Goal: Entertainment & Leisure: Consume media (video, audio)

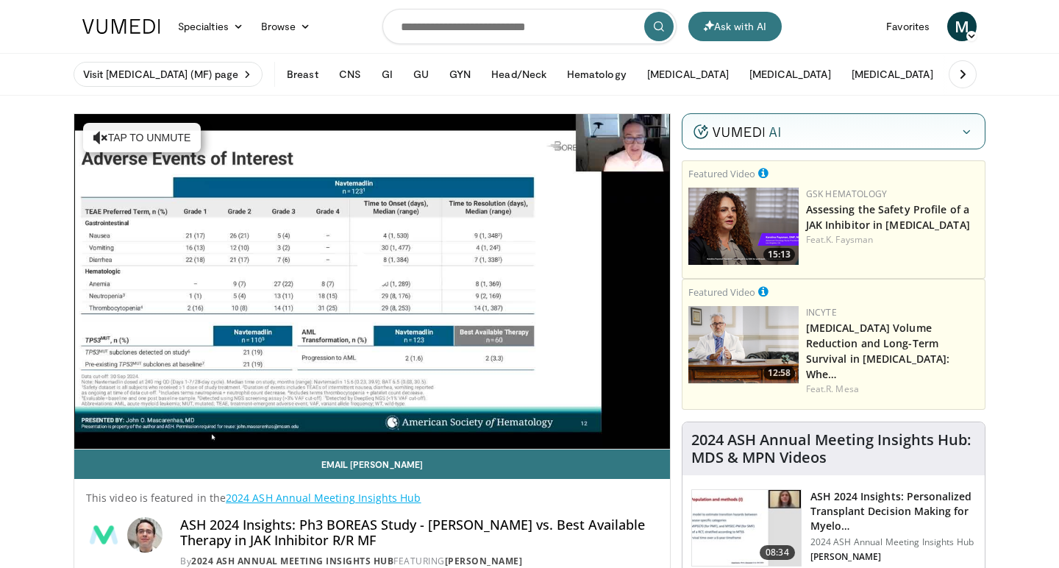
click at [372, 281] on span "Video Player" at bounding box center [372, 281] width 0 height 0
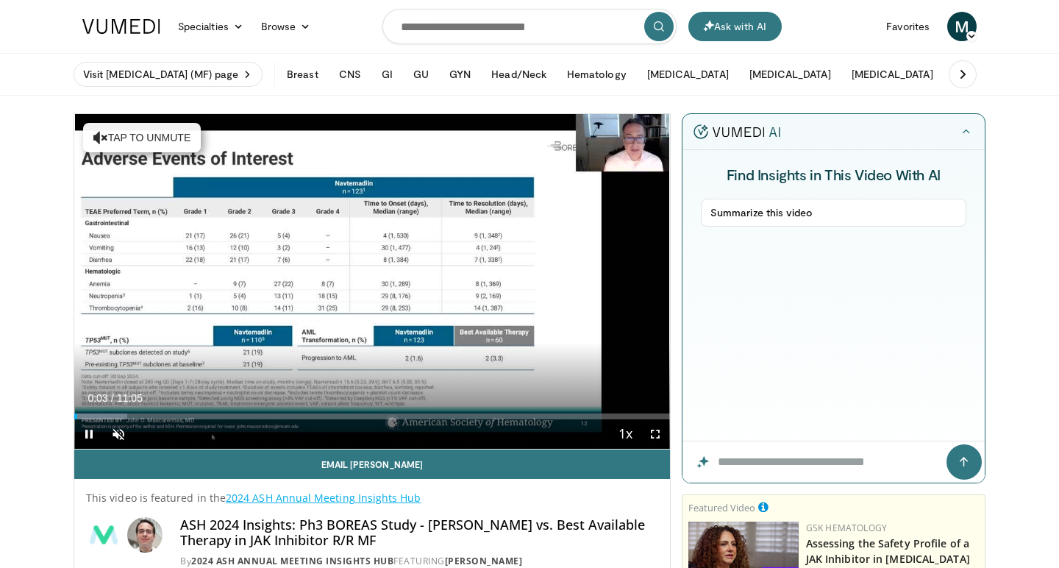
click at [658, 434] on span "Video Player" at bounding box center [655, 433] width 29 height 29
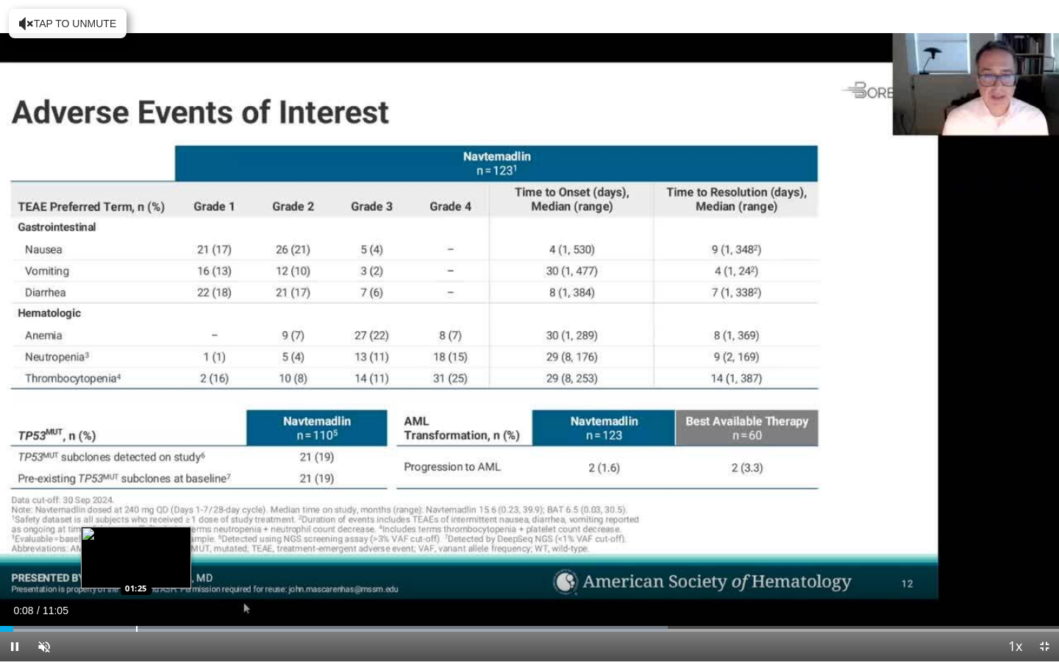
click at [138, 567] on div "Loaded : 63.07% 00:08 01:25" at bounding box center [529, 625] width 1059 height 14
click at [123, 567] on div "Progress Bar" at bounding box center [123, 629] width 1 height 6
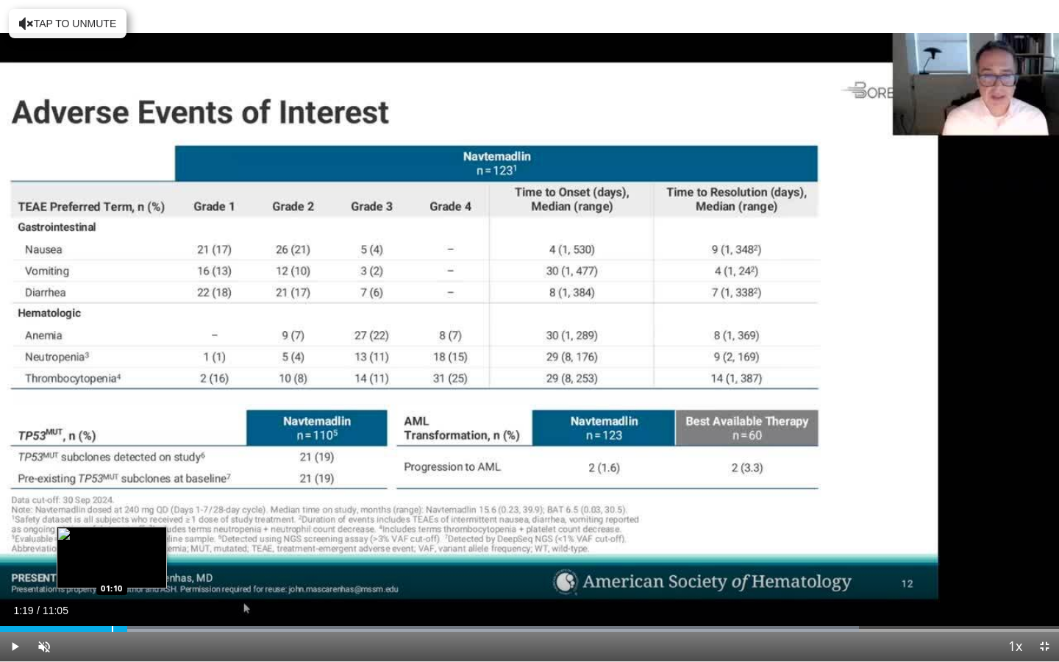
click at [112, 567] on div "Progress Bar" at bounding box center [112, 629] width 1 height 6
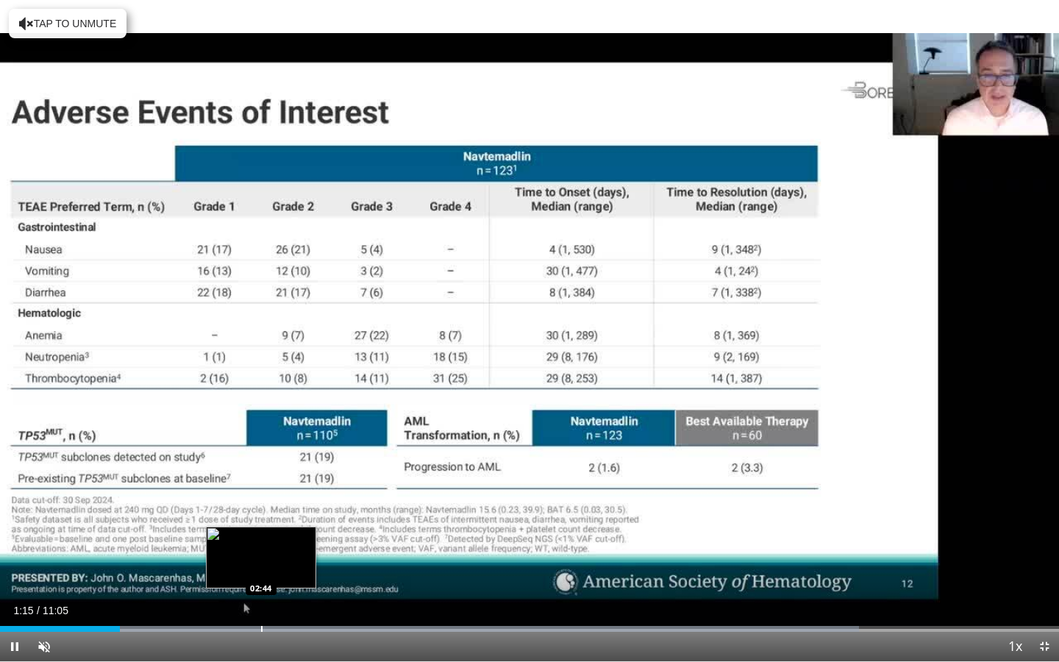
click at [261, 567] on div "Progress Bar" at bounding box center [261, 629] width 1 height 6
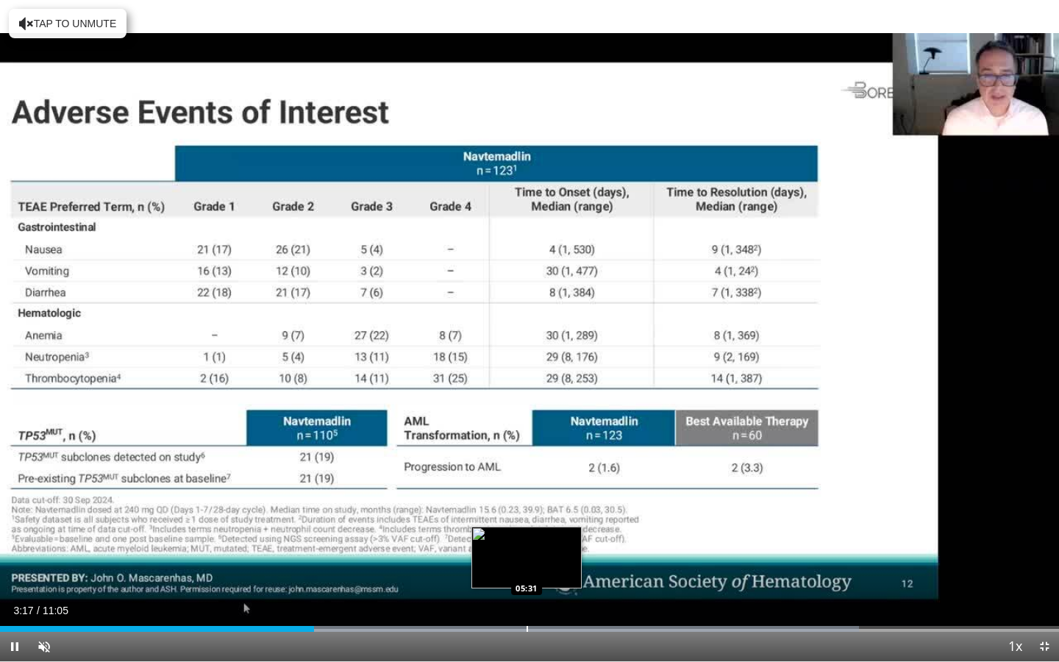
click at [527, 567] on div "Loaded : 81.10% 03:17 05:31" at bounding box center [529, 625] width 1059 height 14
click at [521, 567] on div "Loaded : 97.60% 05:35 05:27" at bounding box center [529, 625] width 1059 height 14
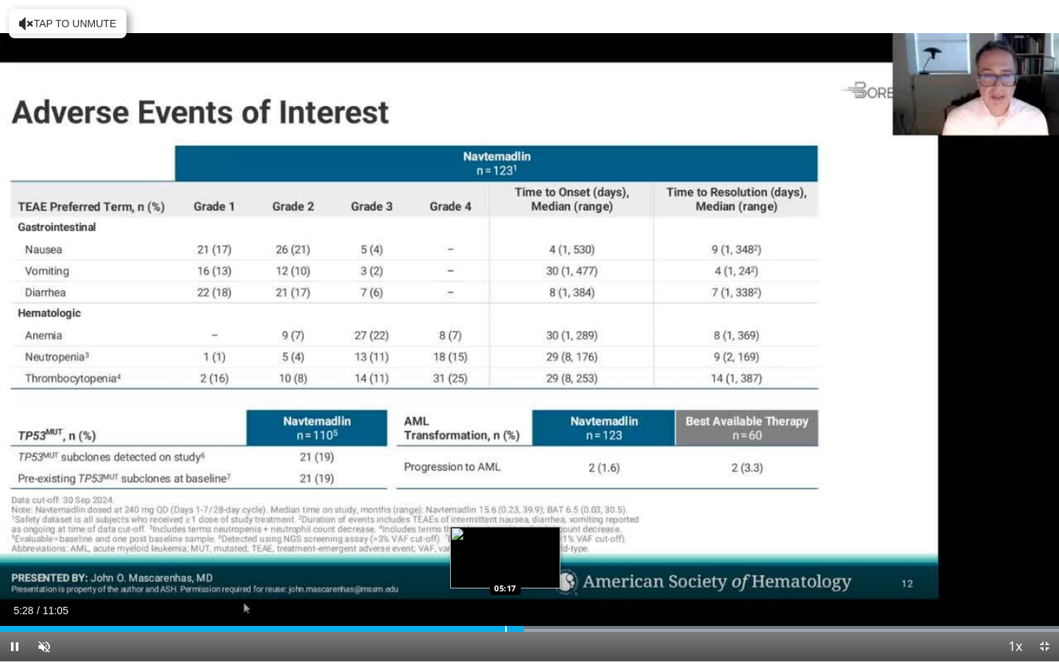
click at [505, 567] on div "Loaded : 99.99% 05:28 05:17" at bounding box center [529, 625] width 1059 height 14
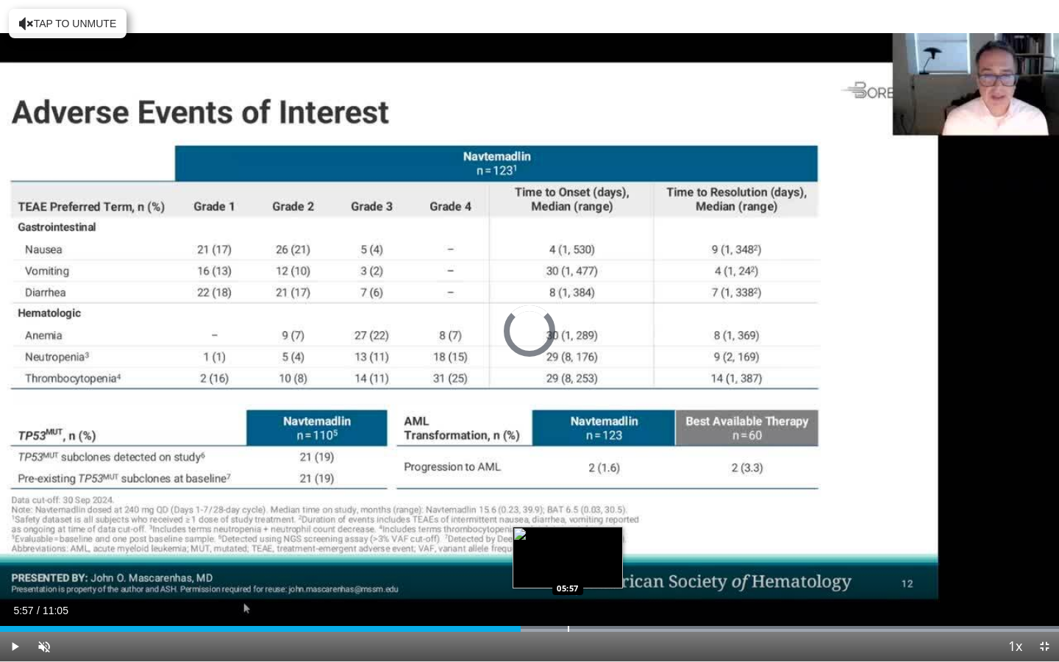
click at [568, 567] on div "Progress Bar" at bounding box center [568, 629] width 1 height 6
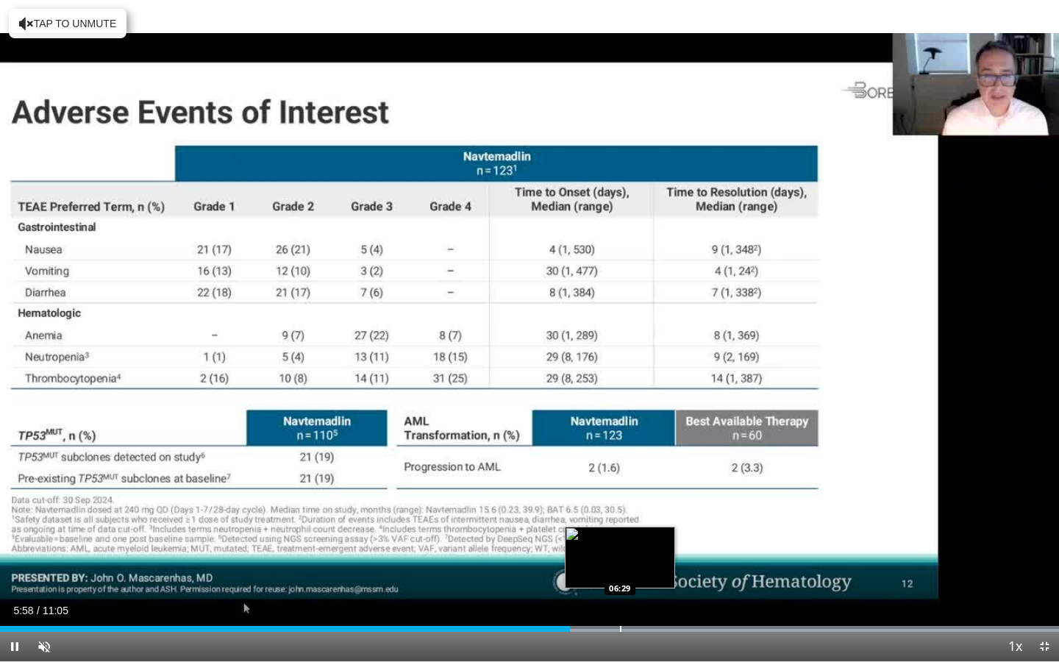
click at [620, 567] on div "Loaded : 99.99% 05:58 06:29" at bounding box center [529, 625] width 1059 height 14
click at [644, 567] on div "Progress Bar" at bounding box center [644, 629] width 1 height 6
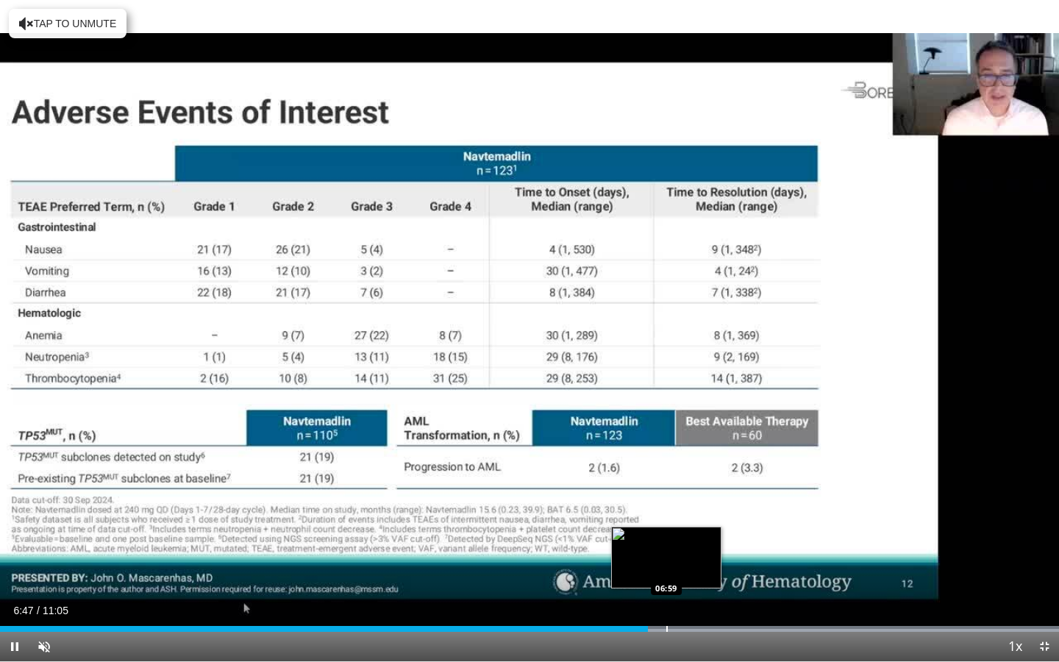
click at [666, 567] on div "Loaded : 99.99% 06:47 06:59" at bounding box center [529, 625] width 1059 height 14
click at [686, 567] on div "Progress Bar" at bounding box center [686, 629] width 1 height 6
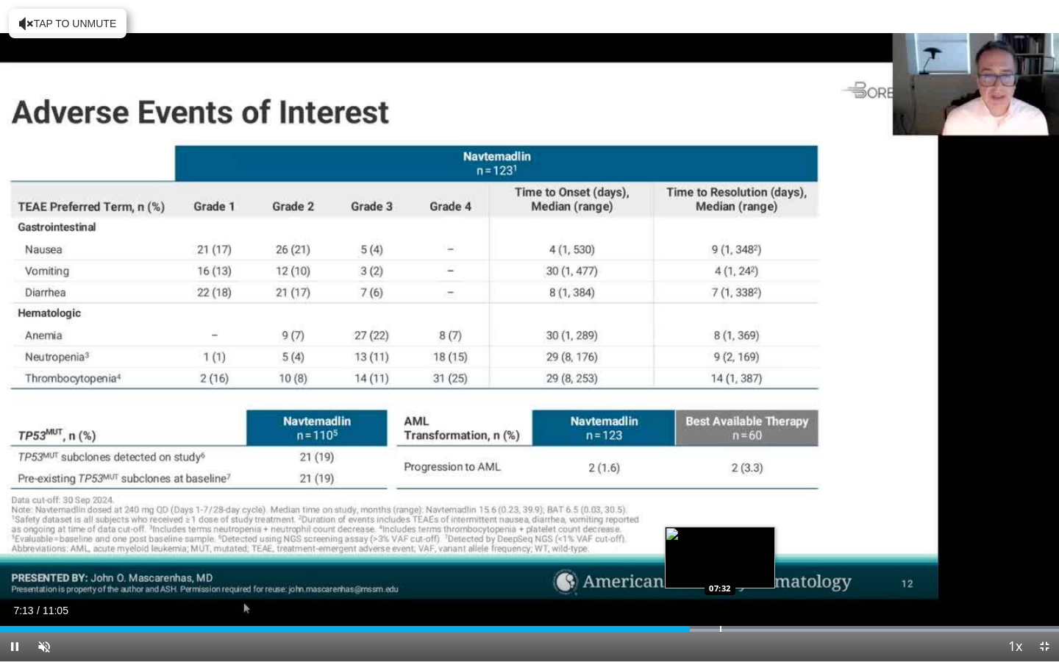
click at [720, 567] on div "Progress Bar" at bounding box center [720, 629] width 1 height 6
click at [744, 567] on div "Loaded : 99.99% 07:37 07:47" at bounding box center [529, 625] width 1059 height 14
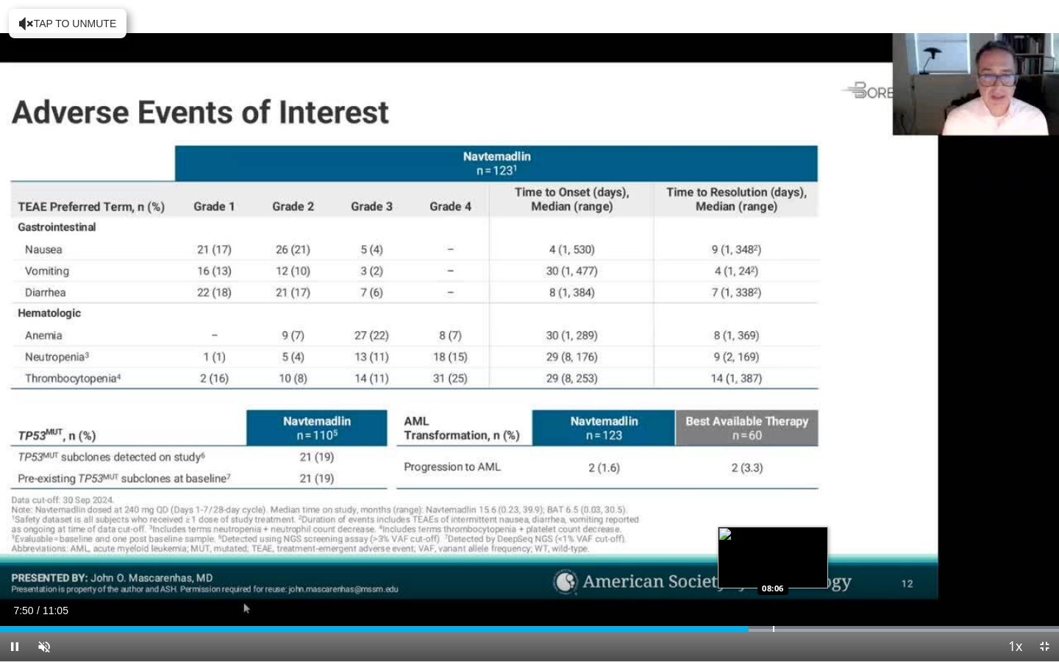
click at [773, 567] on div "Progress Bar" at bounding box center [773, 629] width 1 height 6
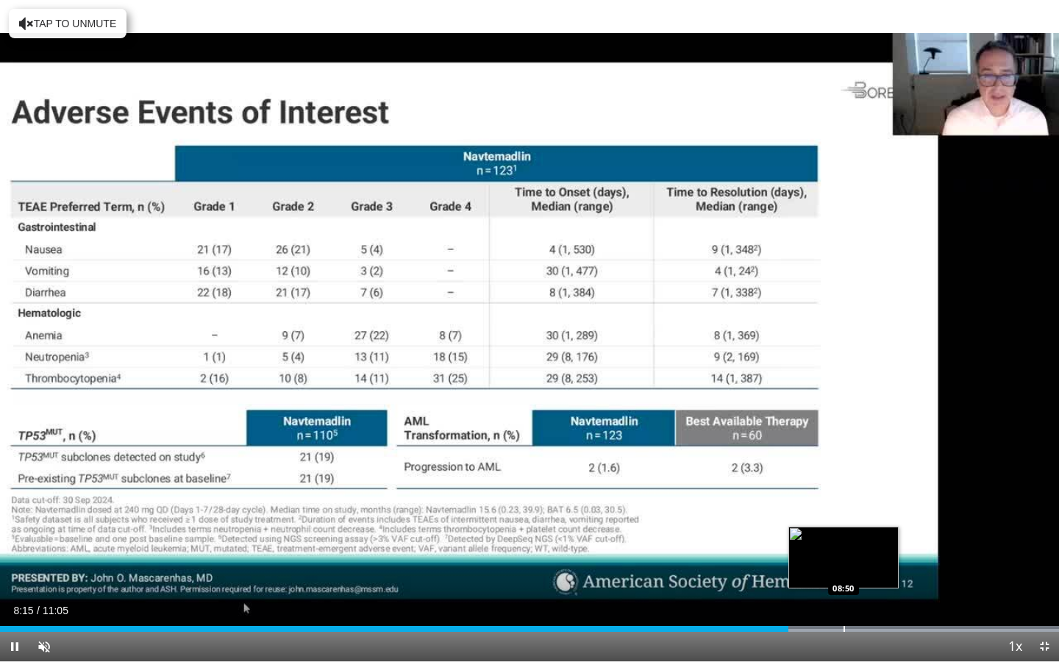
click at [844, 567] on div "Loaded : 99.99% 08:15 08:50" at bounding box center [529, 625] width 1059 height 14
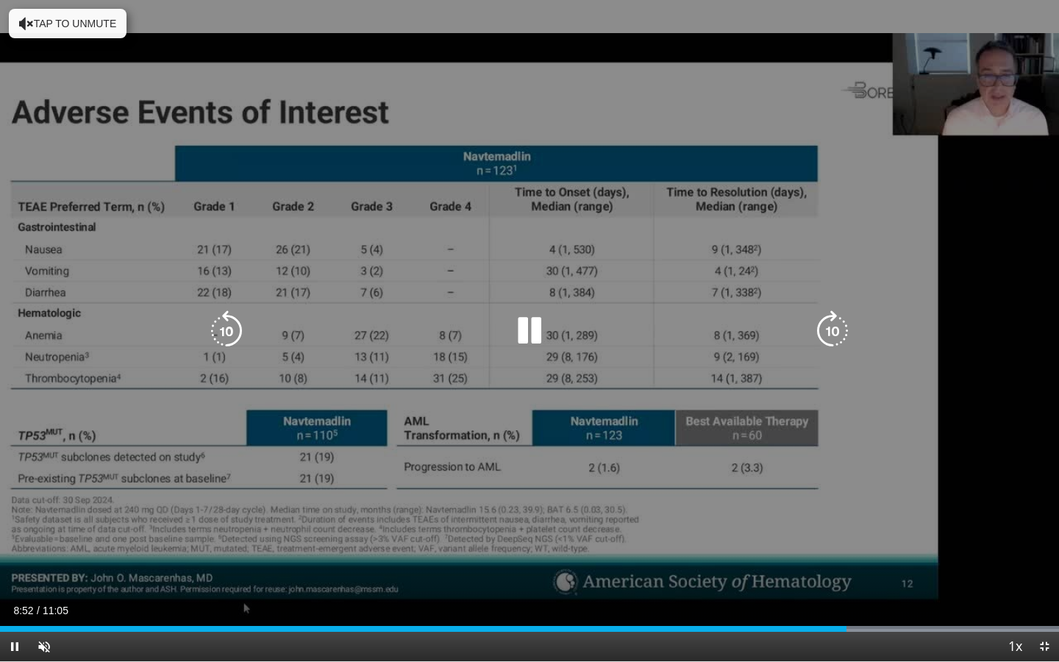
click at [860, 448] on div "10 seconds Tap to unmute" at bounding box center [529, 330] width 1059 height 661
click at [222, 332] on icon "Video Player" at bounding box center [226, 330] width 41 height 41
click at [492, 478] on div "30 seconds Tap to unmute" at bounding box center [529, 330] width 1059 height 661
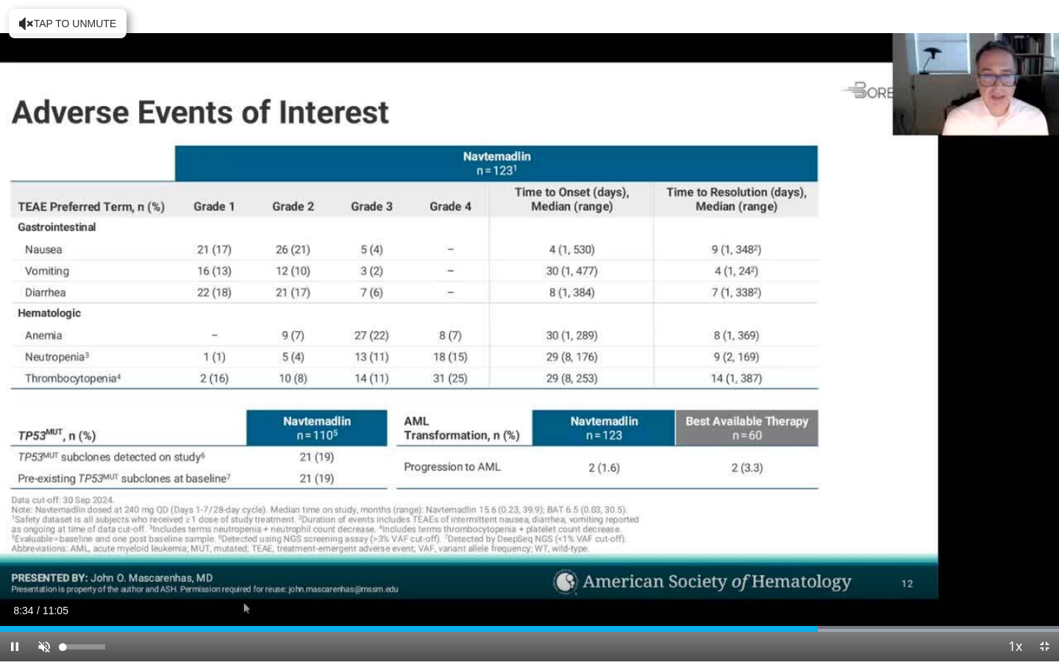
click at [49, 567] on span "Video Player" at bounding box center [43, 646] width 29 height 29
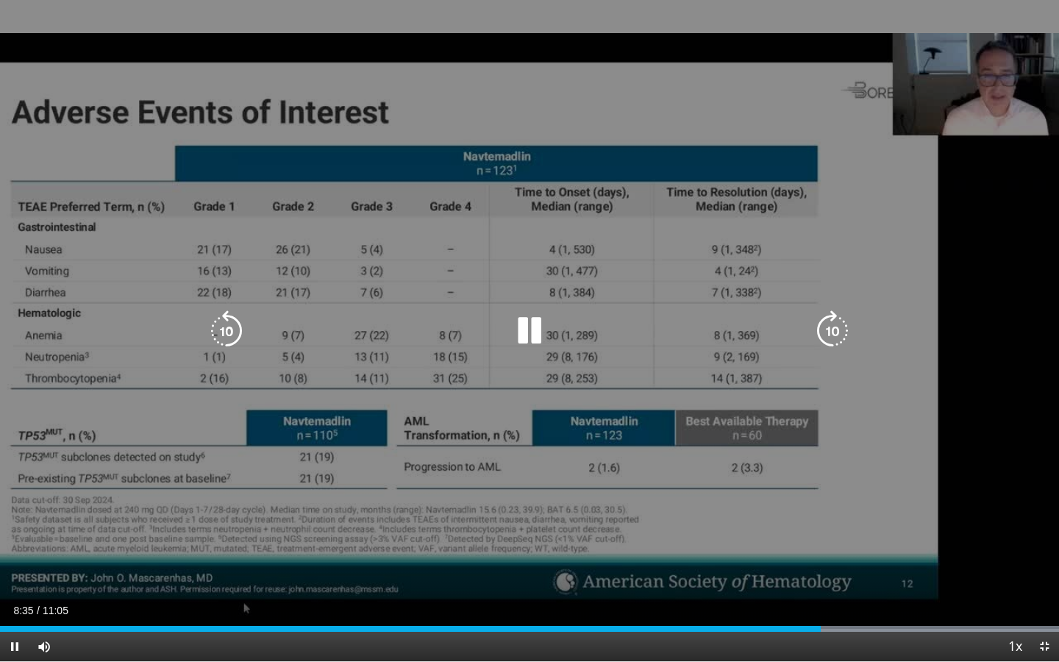
click at [228, 333] on icon "Video Player" at bounding box center [226, 330] width 41 height 41
